Goal: Complete application form: Complete application form

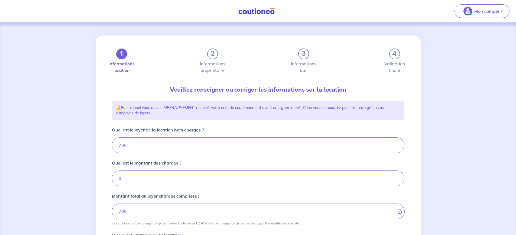
scroll to position [167, 0]
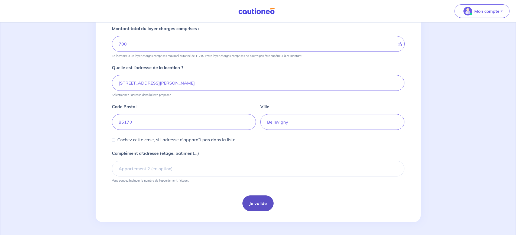
click at [262, 208] on button "Je valide" at bounding box center [257, 203] width 31 height 16
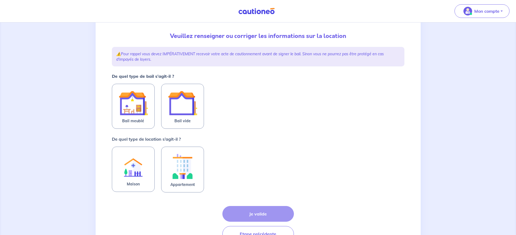
scroll to position [54, 0]
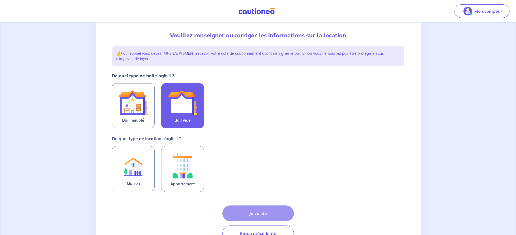
click at [174, 111] on img at bounding box center [182, 102] width 29 height 29
click at [0, 0] on input "Bail vide" at bounding box center [0, 0] width 0 height 0
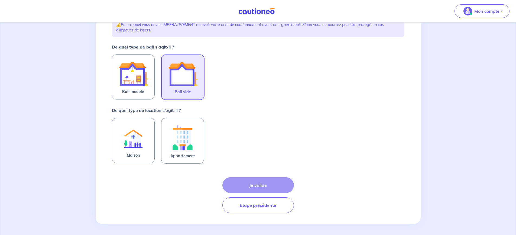
scroll to position [85, 0]
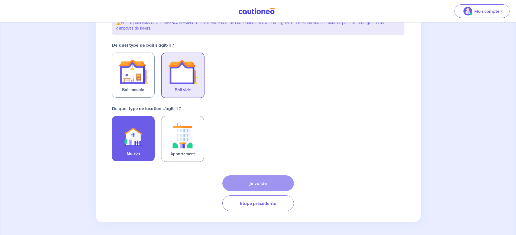
click at [139, 157] on label "Maison" at bounding box center [133, 138] width 43 height 45
click at [0, 0] on input "Maison" at bounding box center [0, 0] width 0 height 0
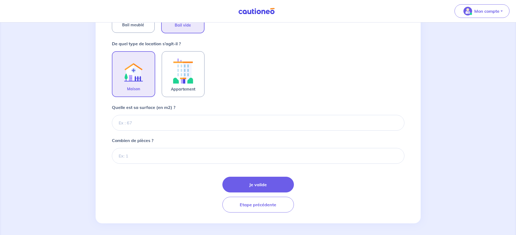
scroll to position [151, 0]
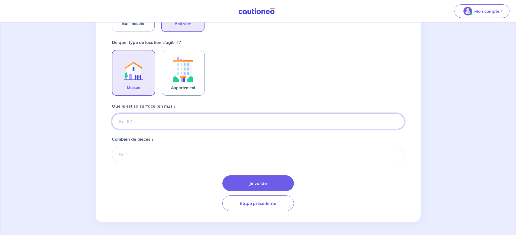
click at [202, 122] on input "Quelle est sa surface (en m2) ?" at bounding box center [258, 121] width 292 height 16
type input "80"
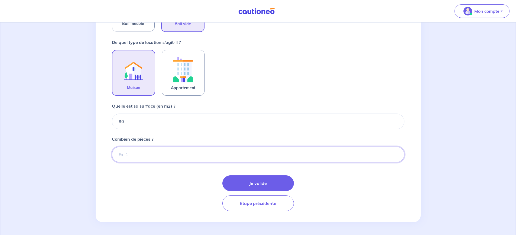
click at [207, 152] on input "Combien de pièces ?" at bounding box center [258, 154] width 292 height 16
click at [160, 159] on input "1" at bounding box center [258, 154] width 292 height 16
click at [396, 156] on input "1" at bounding box center [258, 154] width 292 height 16
click at [117, 155] on input "1" at bounding box center [258, 154] width 292 height 16
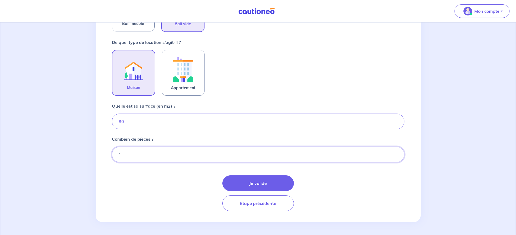
click at [126, 155] on input "1" at bounding box center [258, 154] width 292 height 16
click at [395, 155] on input "1" at bounding box center [258, 154] width 292 height 16
click at [395, 153] on input "2" at bounding box center [258, 154] width 292 height 16
type input "3"
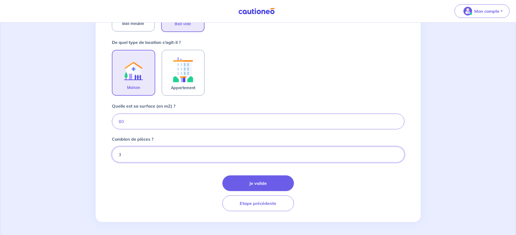
click at [395, 153] on input "3" at bounding box center [258, 154] width 292 height 16
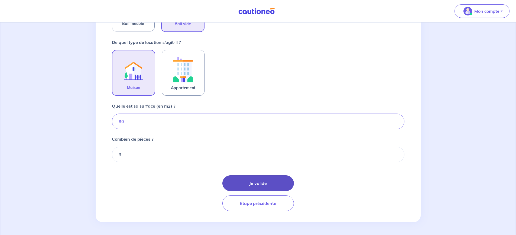
click at [273, 180] on button "Je valide" at bounding box center [257, 183] width 71 height 16
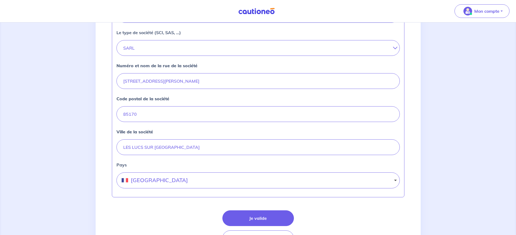
scroll to position [224, 0]
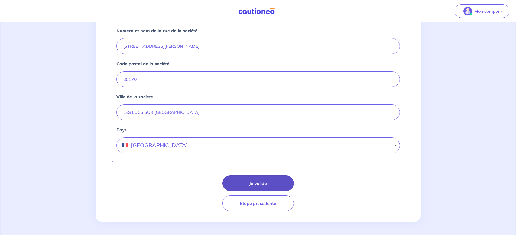
click at [251, 182] on button "Je valide" at bounding box center [257, 183] width 71 height 16
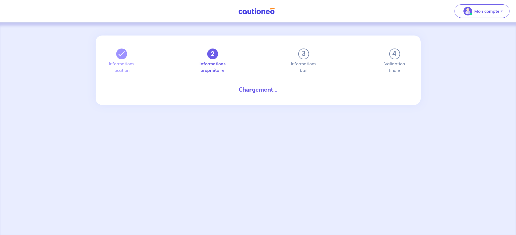
select select "FR"
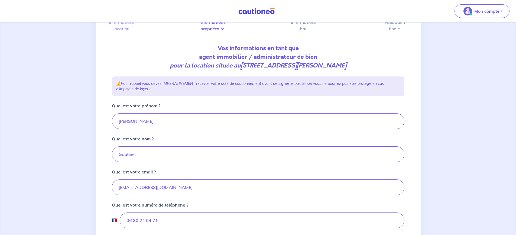
scroll to position [81, 0]
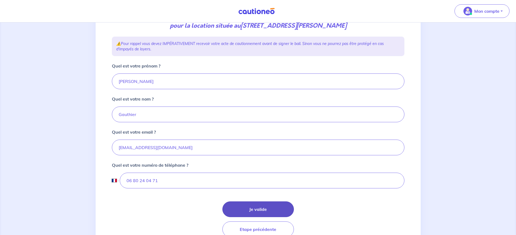
click at [277, 205] on button "Je valide" at bounding box center [257, 209] width 71 height 16
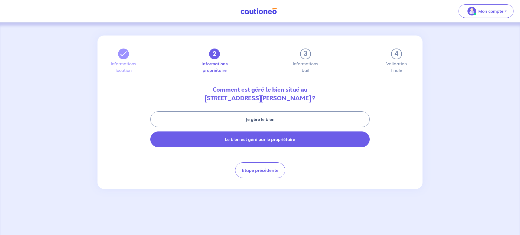
click at [272, 143] on button "Le bien est géré par le propriétaire" at bounding box center [259, 139] width 219 height 16
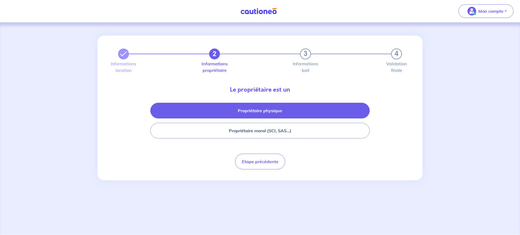
click at [297, 113] on button "Propriétaire physique" at bounding box center [259, 111] width 219 height 16
select select "FR"
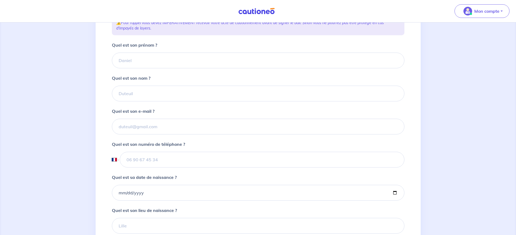
scroll to position [108, 0]
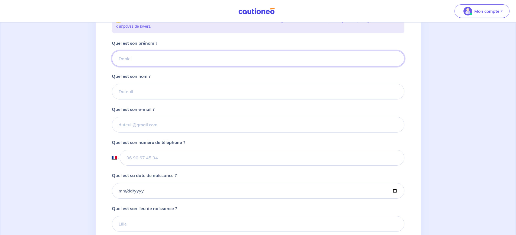
click at [155, 60] on input "Quel est son prénom ?" at bounding box center [258, 59] width 292 height 16
drag, startPoint x: 165, startPoint y: 61, endPoint x: 97, endPoint y: 59, distance: 68.2
click at [97, 59] on div "2 3 4 Informations location Informations propriétaire Informations bail Validat…" at bounding box center [258, 109] width 325 height 364
type input "[PERSON_NAME]"
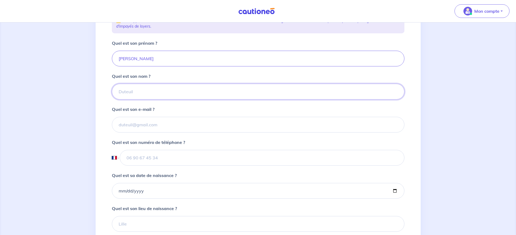
click at [188, 93] on input "Quel est son nom ?" at bounding box center [258, 92] width 292 height 16
type input "Morisset"
click at [183, 119] on input "Quel est son e-mail ?" at bounding box center [258, 125] width 292 height 16
paste input "[EMAIL_ADDRESS][DOMAIN_NAME]"
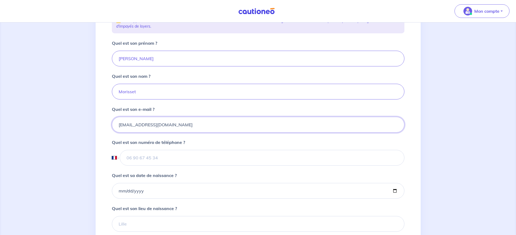
type input "[EMAIL_ADDRESS][DOMAIN_NAME]"
click at [187, 156] on input "tel" at bounding box center [262, 158] width 284 height 16
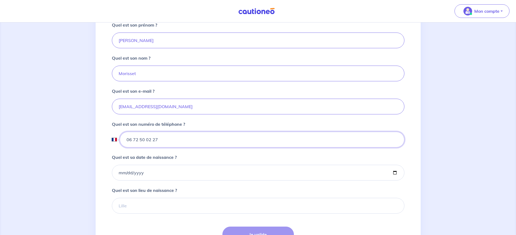
scroll to position [135, 0]
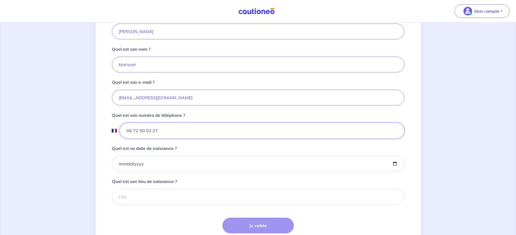
type input "06 72 50 02 27"
click at [164, 164] on input "Quel est sa date de naissance ?" at bounding box center [258, 164] width 292 height 16
type input "[DATE]"
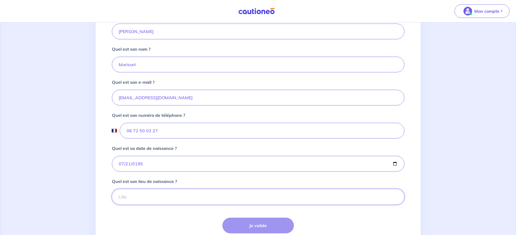
click at [173, 198] on input "Quel est son lieu de naissance ?" at bounding box center [258, 197] width 292 height 16
type input "La Planche"
click at [273, 224] on button "Je valide" at bounding box center [257, 225] width 71 height 16
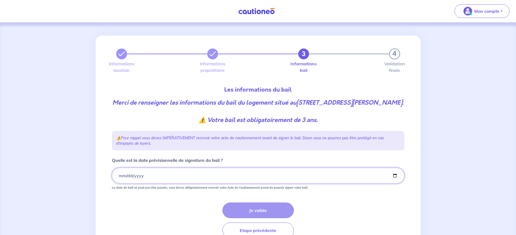
click at [192, 180] on input "Quelle est la date prévisionnelle de signature du bail ?" at bounding box center [258, 176] width 292 height 16
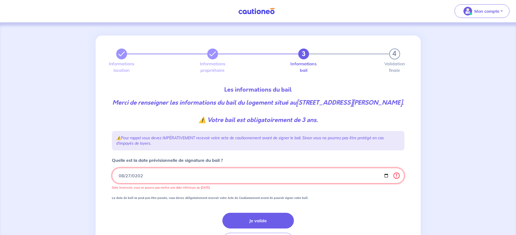
type input "[DATE]"
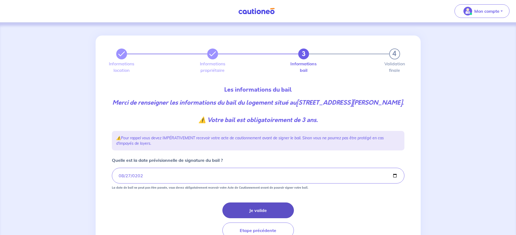
click at [289, 209] on button "Je valide" at bounding box center [257, 210] width 71 height 16
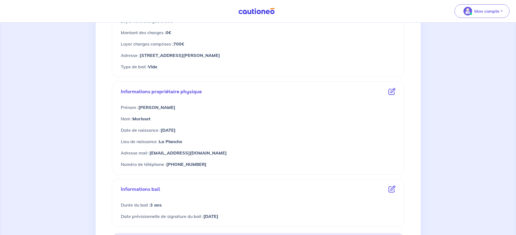
scroll to position [189, 0]
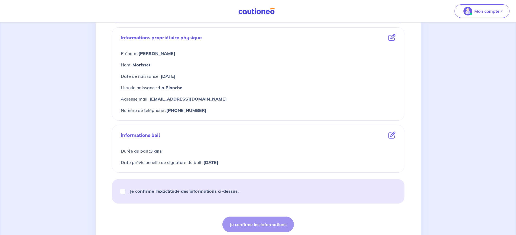
click at [159, 191] on strong "Je confirme l’exactitude des informations ci-dessus." at bounding box center [184, 190] width 109 height 5
click at [125, 191] on input "Je confirme l’exactitude des informations ci-dessus." at bounding box center [122, 191] width 5 height 5
checkbox input "true"
click at [254, 225] on button "Je confirme les informations" at bounding box center [257, 224] width 71 height 16
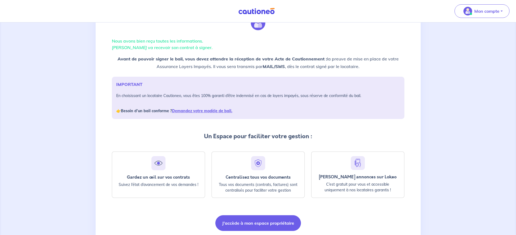
scroll to position [47, 0]
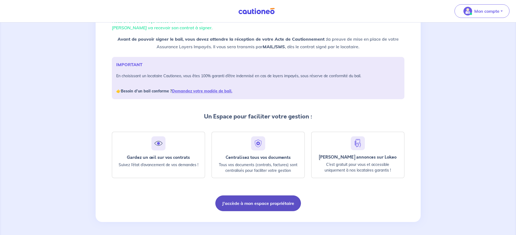
click at [285, 207] on button "J'accède à mon espace propriétaire" at bounding box center [258, 203] width 86 height 16
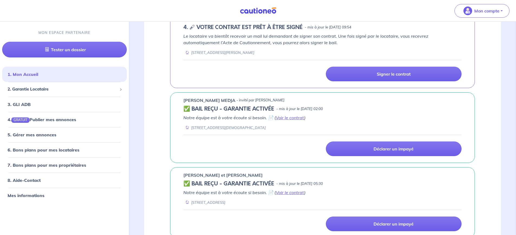
scroll to position [216, 0]
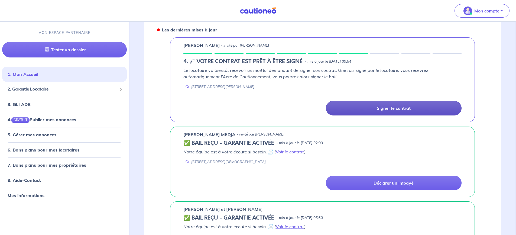
click at [380, 110] on p "Signer le contrat" at bounding box center [393, 107] width 34 height 5
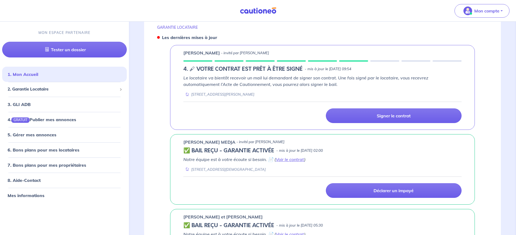
scroll to position [162, 0]
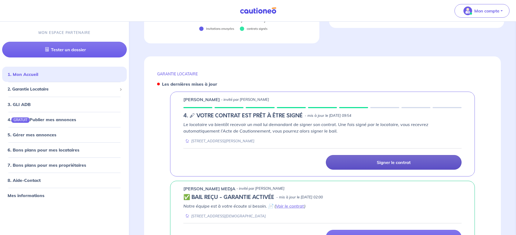
click at [409, 162] on p "Signer le contrat" at bounding box center [393, 161] width 34 height 5
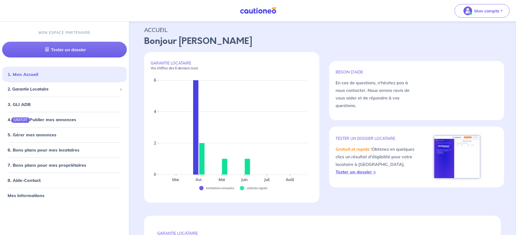
scroll to position [0, 0]
